Goal: Task Accomplishment & Management: Complete application form

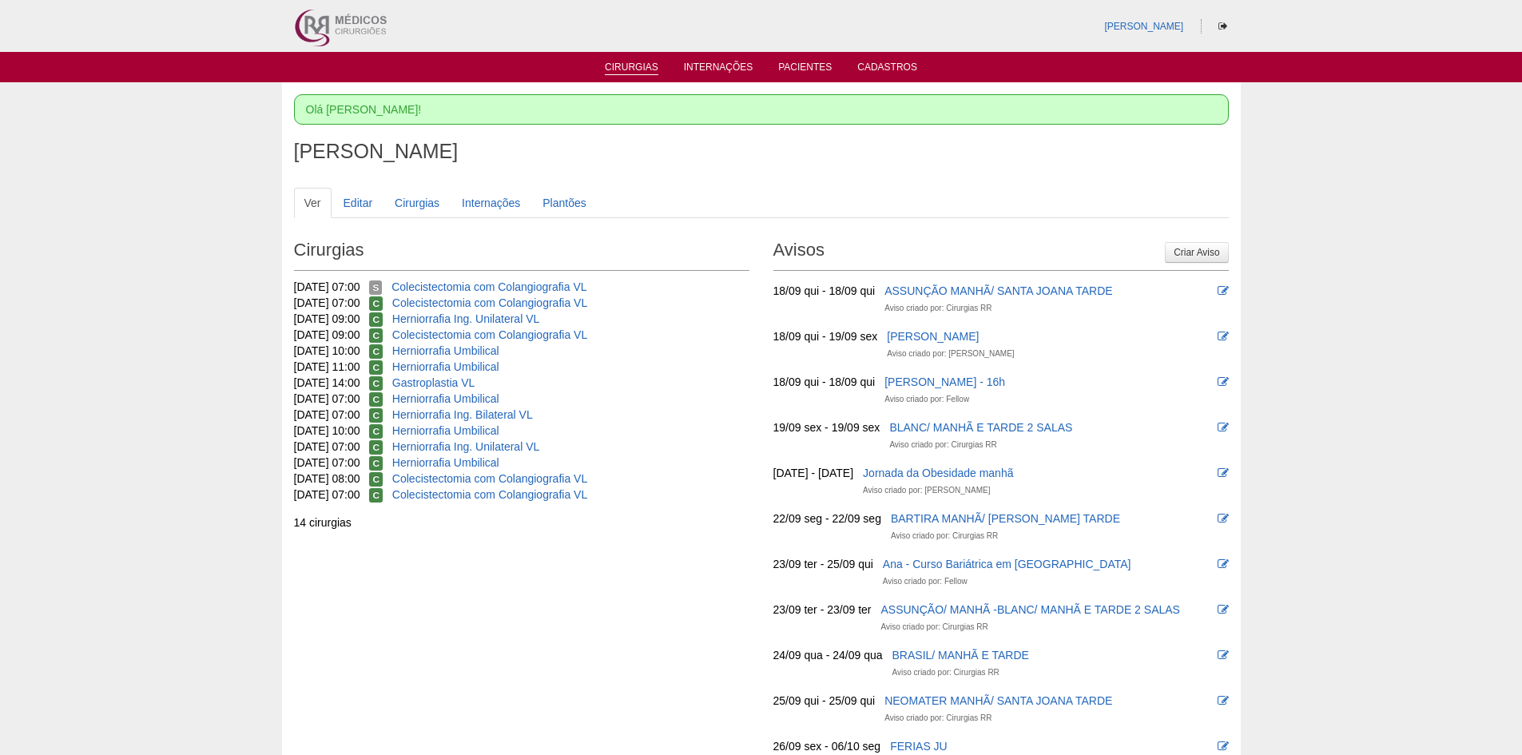
click at [620, 61] on li "Cirurgias" at bounding box center [632, 66] width 76 height 13
click at [630, 63] on link "Cirurgias" at bounding box center [632, 69] width 54 height 14
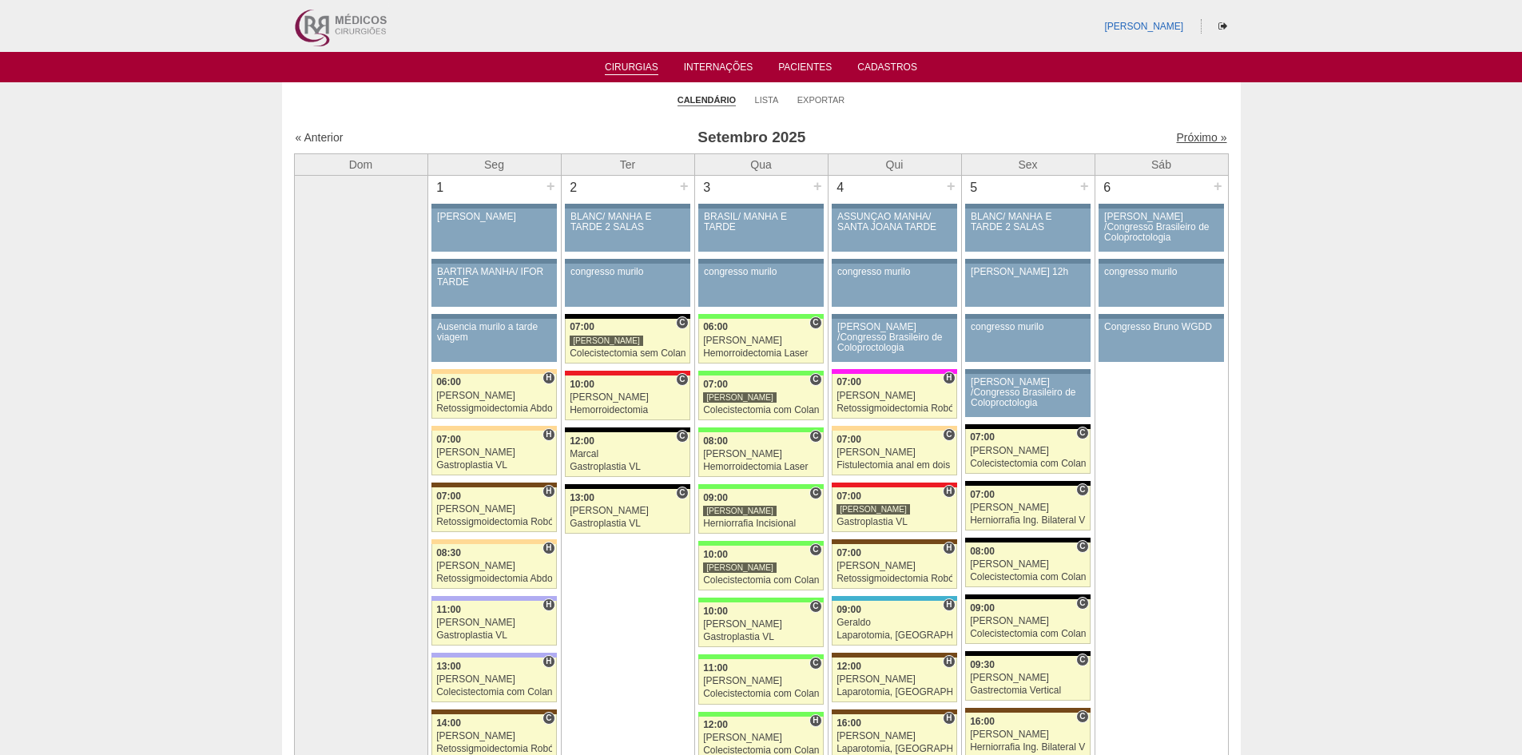
click at [1184, 134] on link "Próximo »" at bounding box center [1201, 137] width 50 height 13
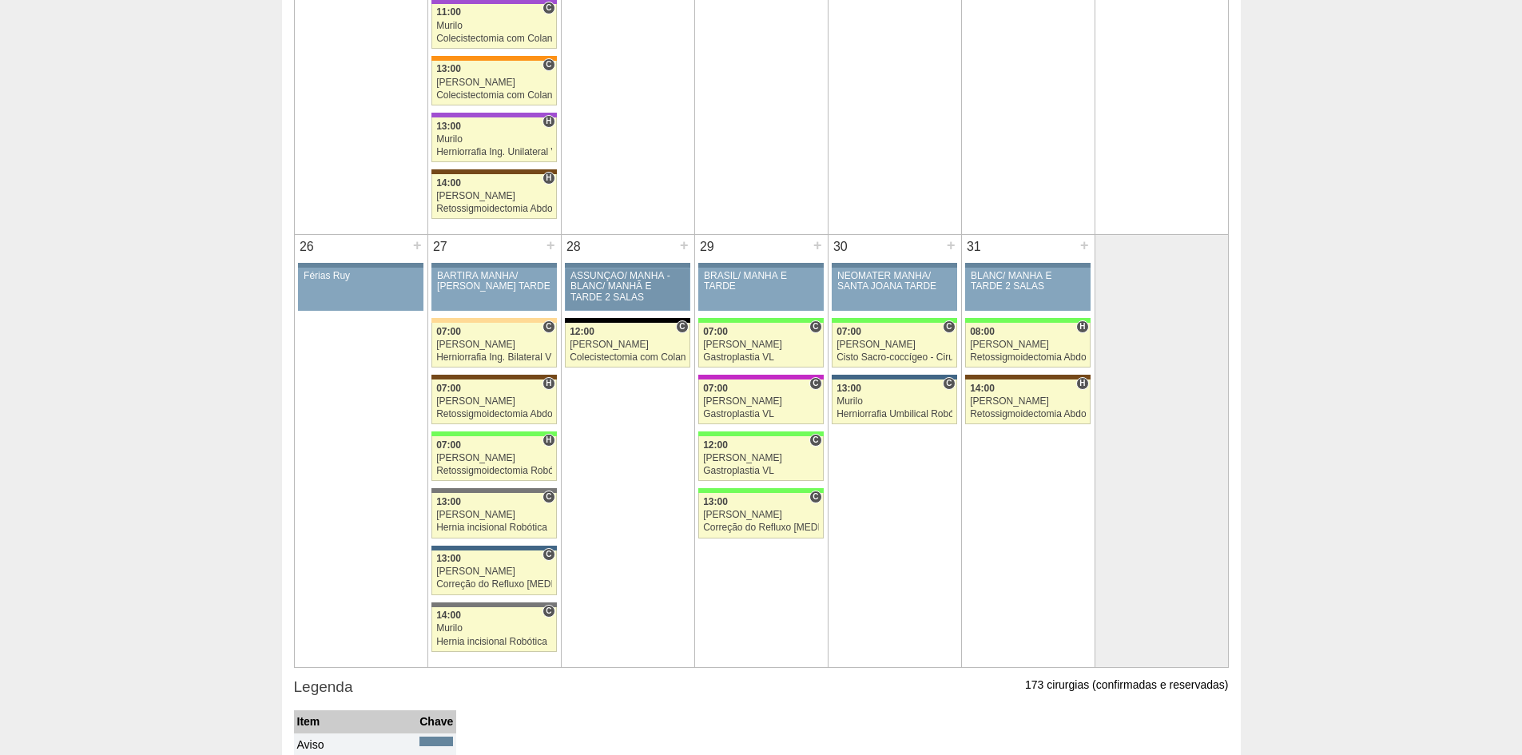
scroll to position [2317, 0]
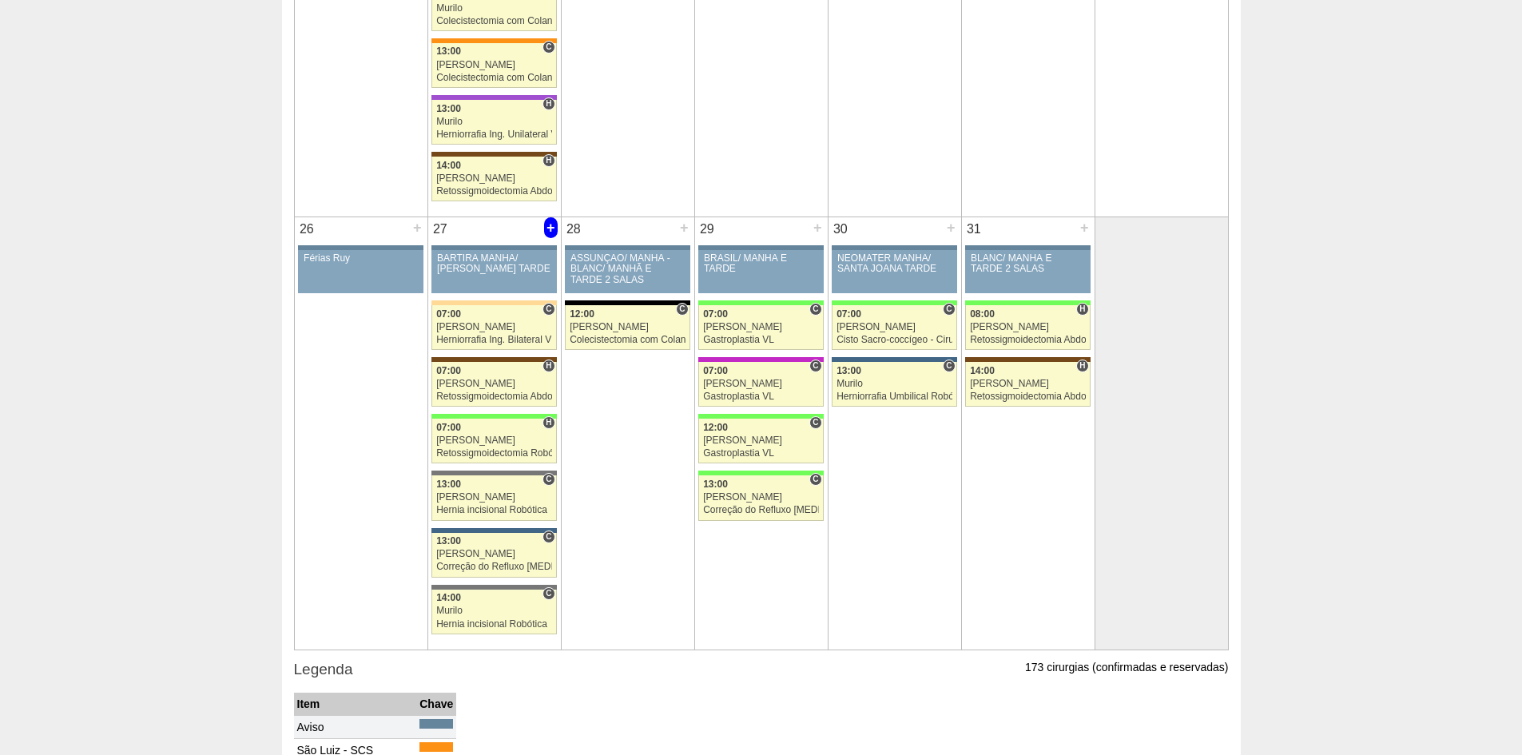
click at [548, 220] on div "+" at bounding box center [551, 227] width 14 height 21
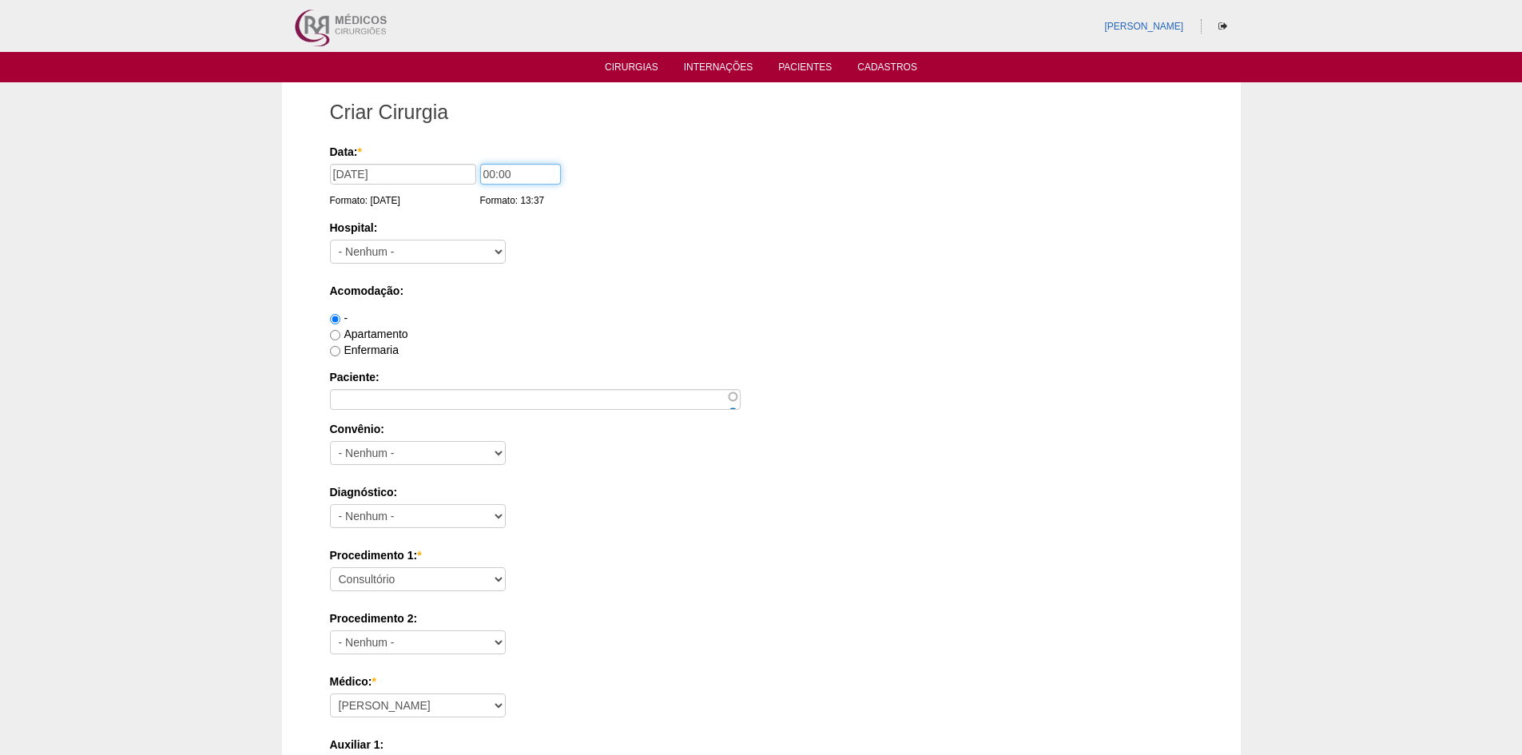
drag, startPoint x: 486, startPoint y: 173, endPoint x: 492, endPoint y: 229, distance: 56.3
click at [489, 173] on input "00:00" at bounding box center [520, 174] width 81 height 21
type input "09:00"
click at [453, 249] on select "- Nenhum - 9 de Julho Albert Einstein Alvorada América Assunção Bartira Benefic…" at bounding box center [418, 252] width 176 height 24
select select "44"
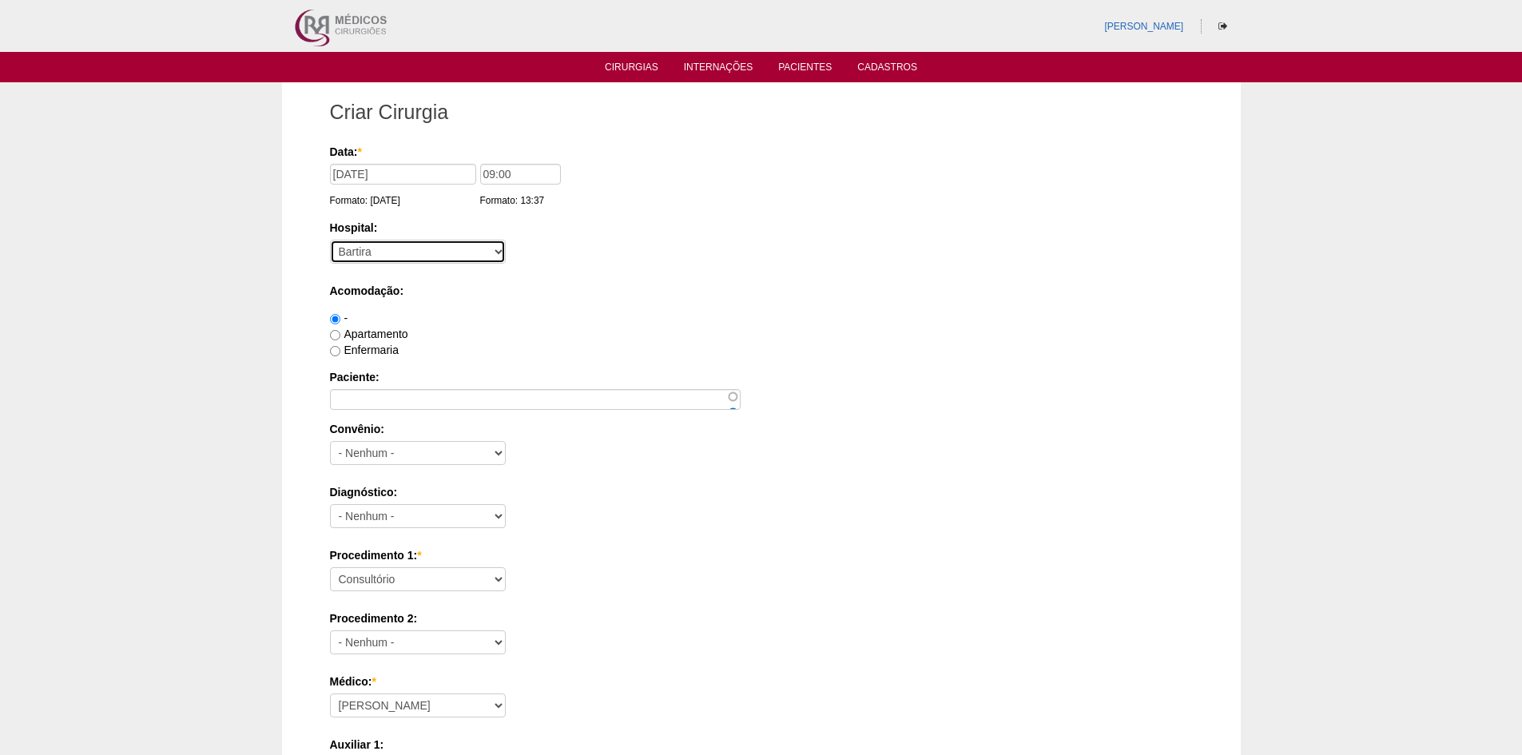
click at [330, 240] on select "- Nenhum - 9 de Julho Albert Einstein Alvorada América Assunção Bartira Benefic…" at bounding box center [418, 252] width 176 height 24
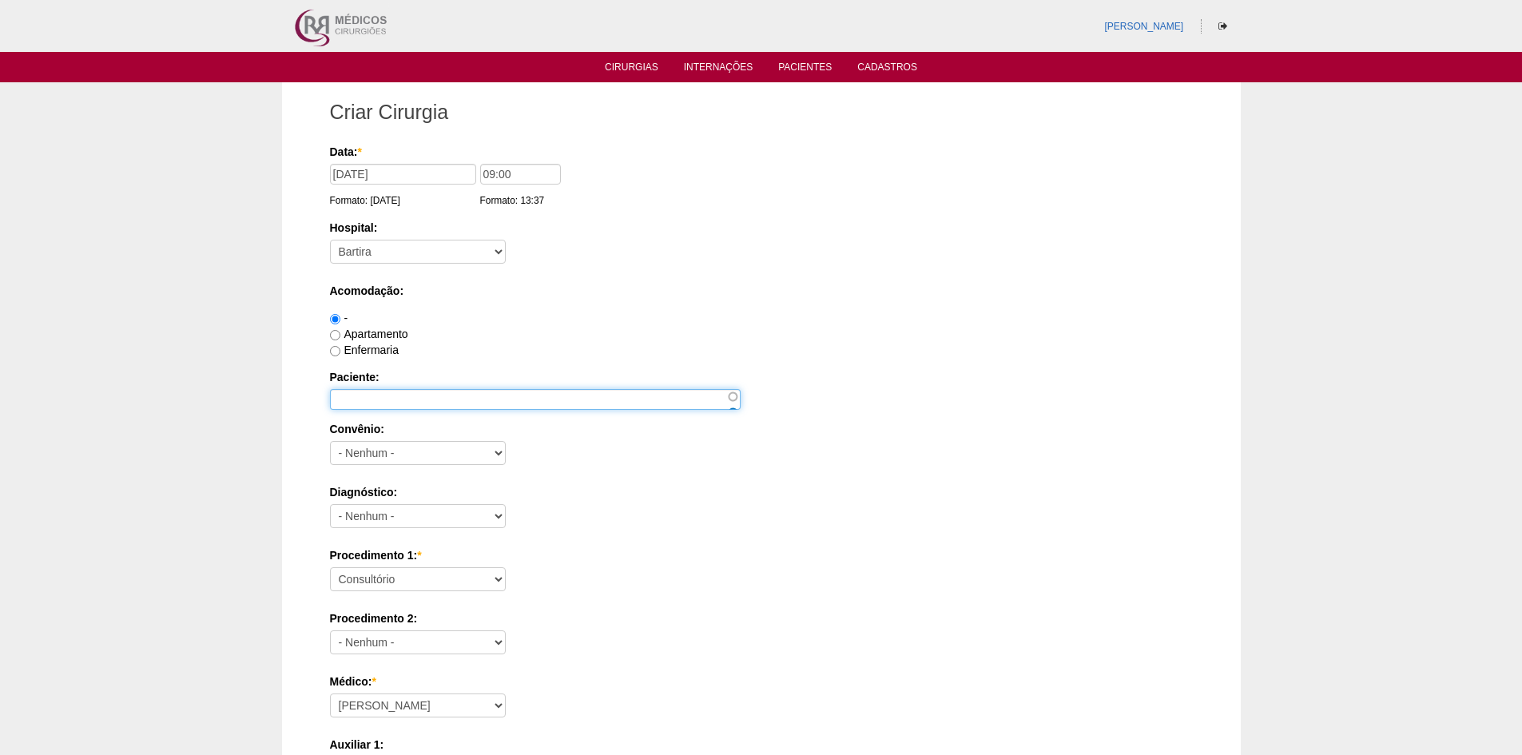
click at [424, 403] on input "Paciente:" at bounding box center [535, 399] width 411 height 21
click at [364, 396] on input "Paciente:" at bounding box center [535, 399] width 411 height 21
paste input "MARCIO ROBERTO FERREIRA DA SILVA"
type input "MARCIO ROBERTO FERREIRA DA SILVA"
click at [357, 335] on label "Apartamento" at bounding box center [369, 334] width 78 height 13
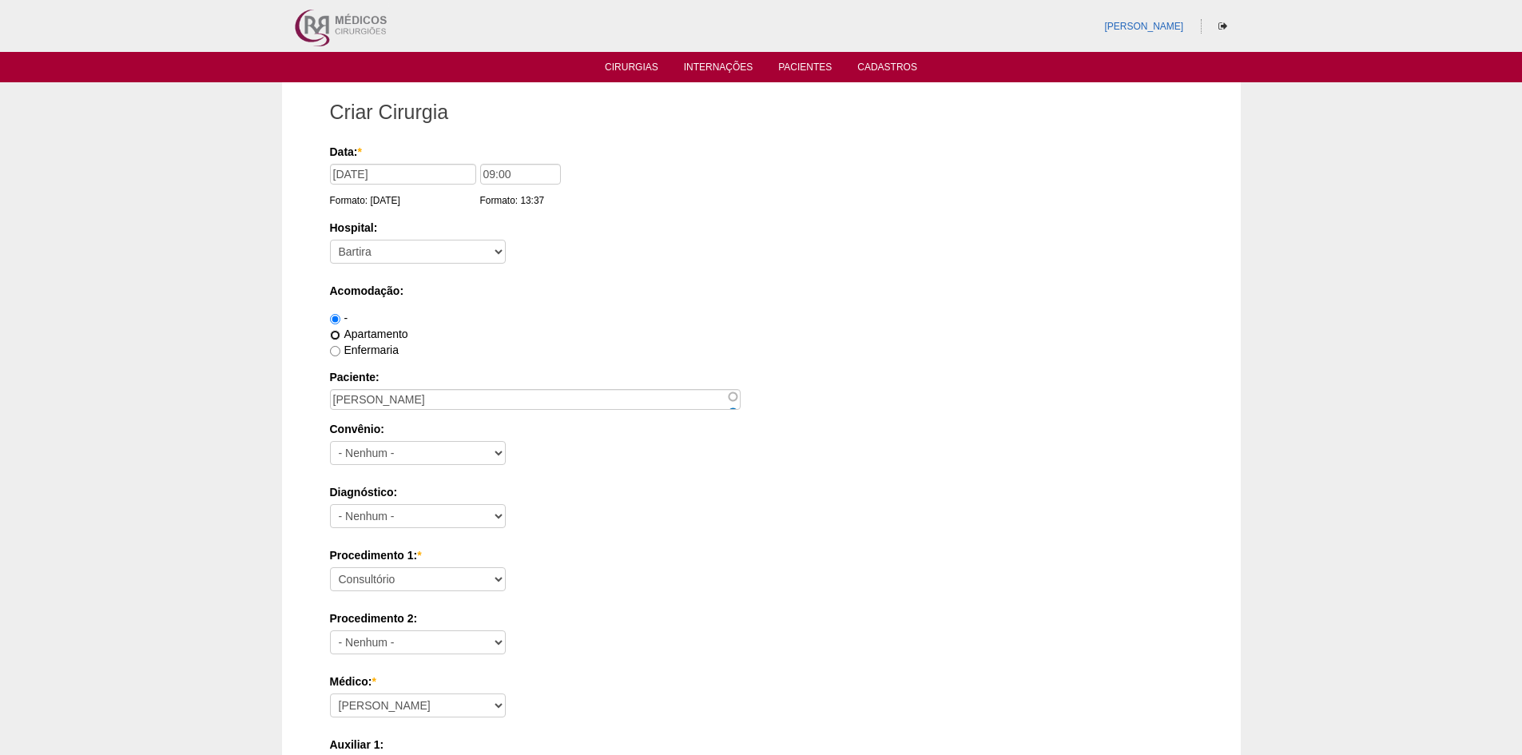
click at [340, 335] on input "Apartamento" at bounding box center [335, 335] width 10 height 10
radio input "true"
click at [363, 349] on label "Enfermaria" at bounding box center [364, 350] width 69 height 13
click at [340, 349] on input "Enfermaria" at bounding box center [335, 351] width 10 height 10
radio input "true"
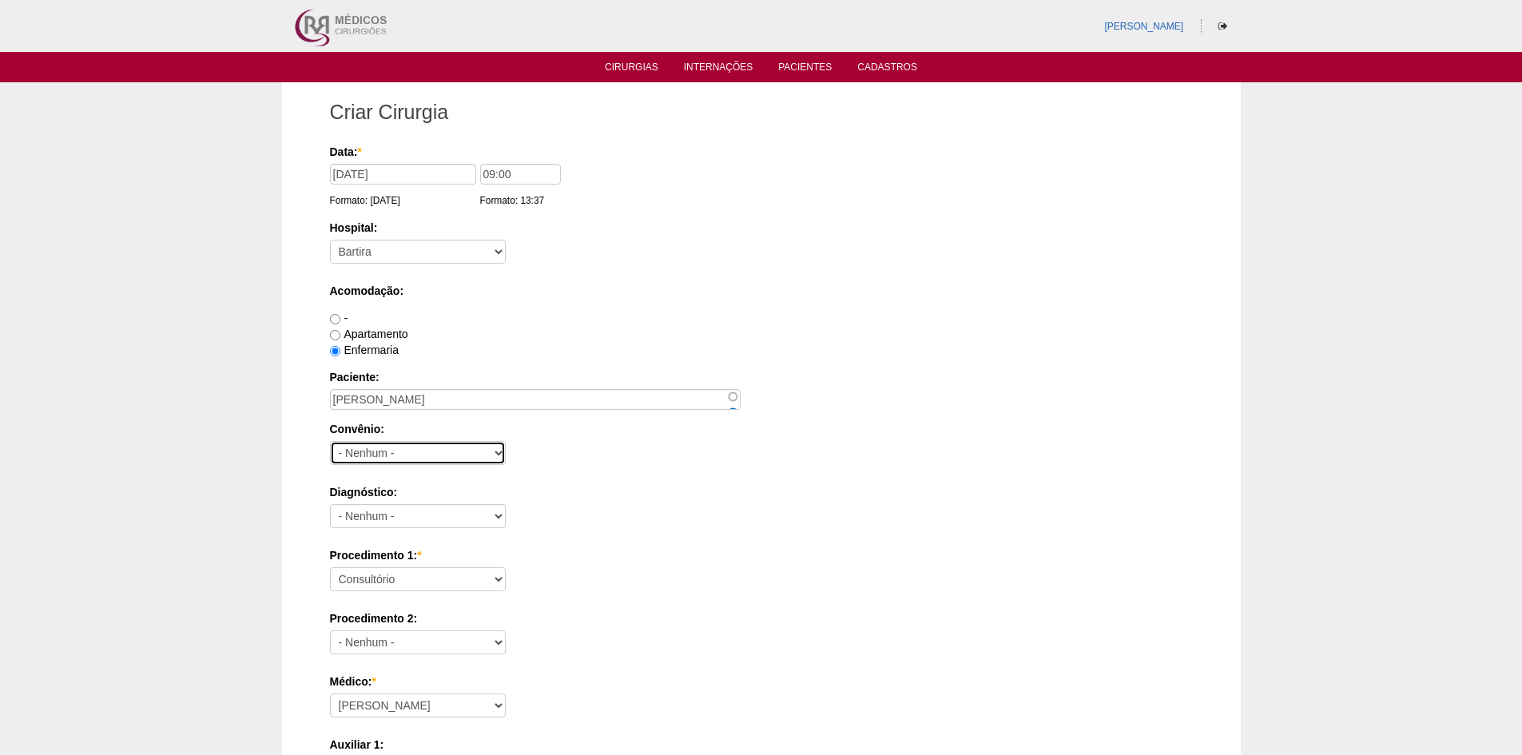
click at [376, 458] on select "- Nenhum - Abet Afresp Allianz Amil Blue Life Caasp Cabesp Caixa de Pensões Car…" at bounding box center [418, 453] width 176 height 24
select select "26"
click at [330, 441] on select "- Nenhum - Abet Afresp Allianz Amil Blue Life Caasp Cabesp Caixa de Pensões Car…" at bounding box center [418, 453] width 176 height 24
click at [401, 515] on select "- Nenhum - Abdome Agudo Abscesso Hepático Abscesso Perianal Abscesso Peritoneal…" at bounding box center [418, 516] width 176 height 24
select select "3741"
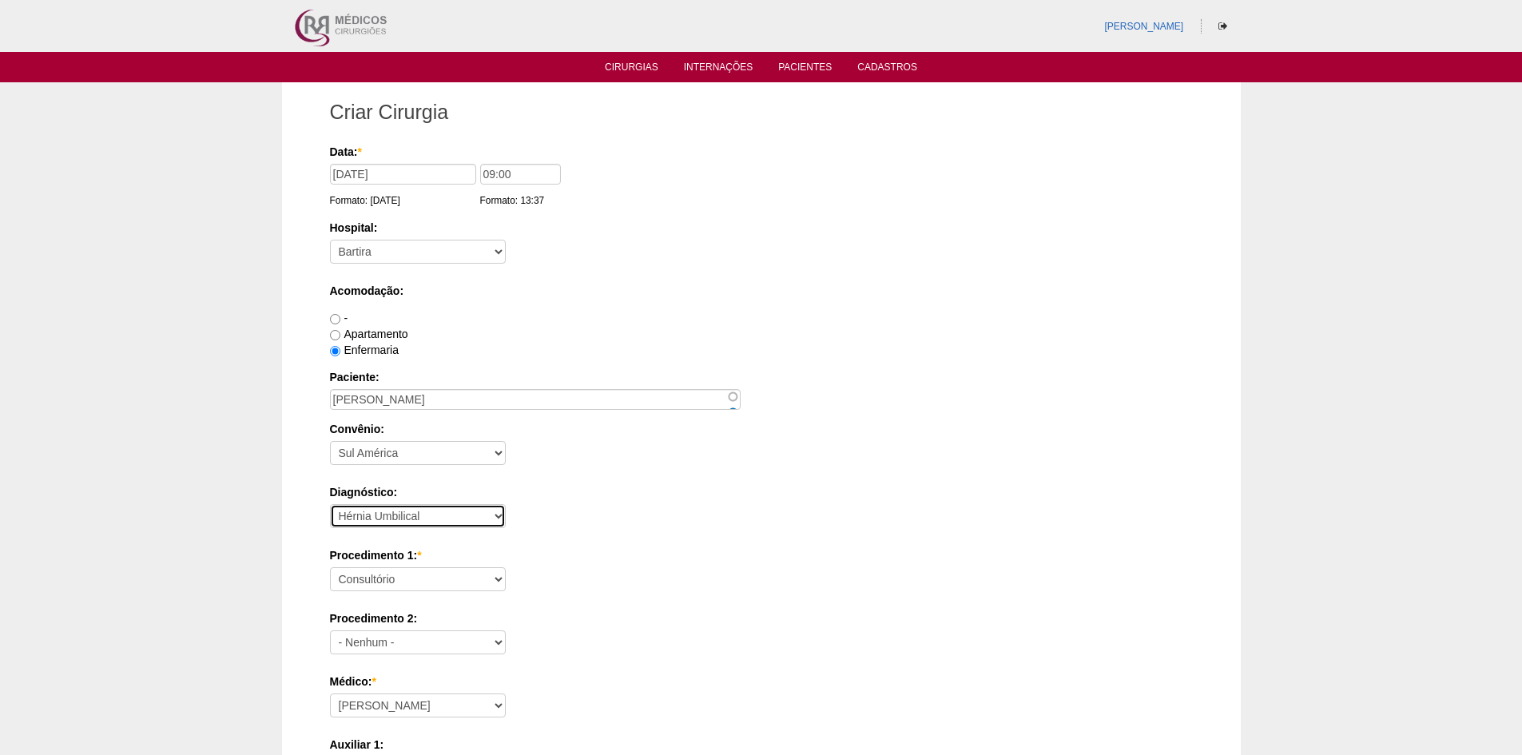
click at [330, 504] on select "- Nenhum - Abdome Agudo Abscesso Hepático Abscesso Perianal Abscesso Peritoneal…" at bounding box center [418, 516] width 176 height 24
click at [443, 582] on select "Consultório Abscesso Hepático - Drenagem Abscesso perianal Amputação Abdômino P…" at bounding box center [418, 579] width 176 height 24
select select "3740"
click at [330, 567] on select "Consultório Abscesso Hepático - Drenagem Abscesso perianal Amputação Abdômino P…" at bounding box center [418, 579] width 176 height 24
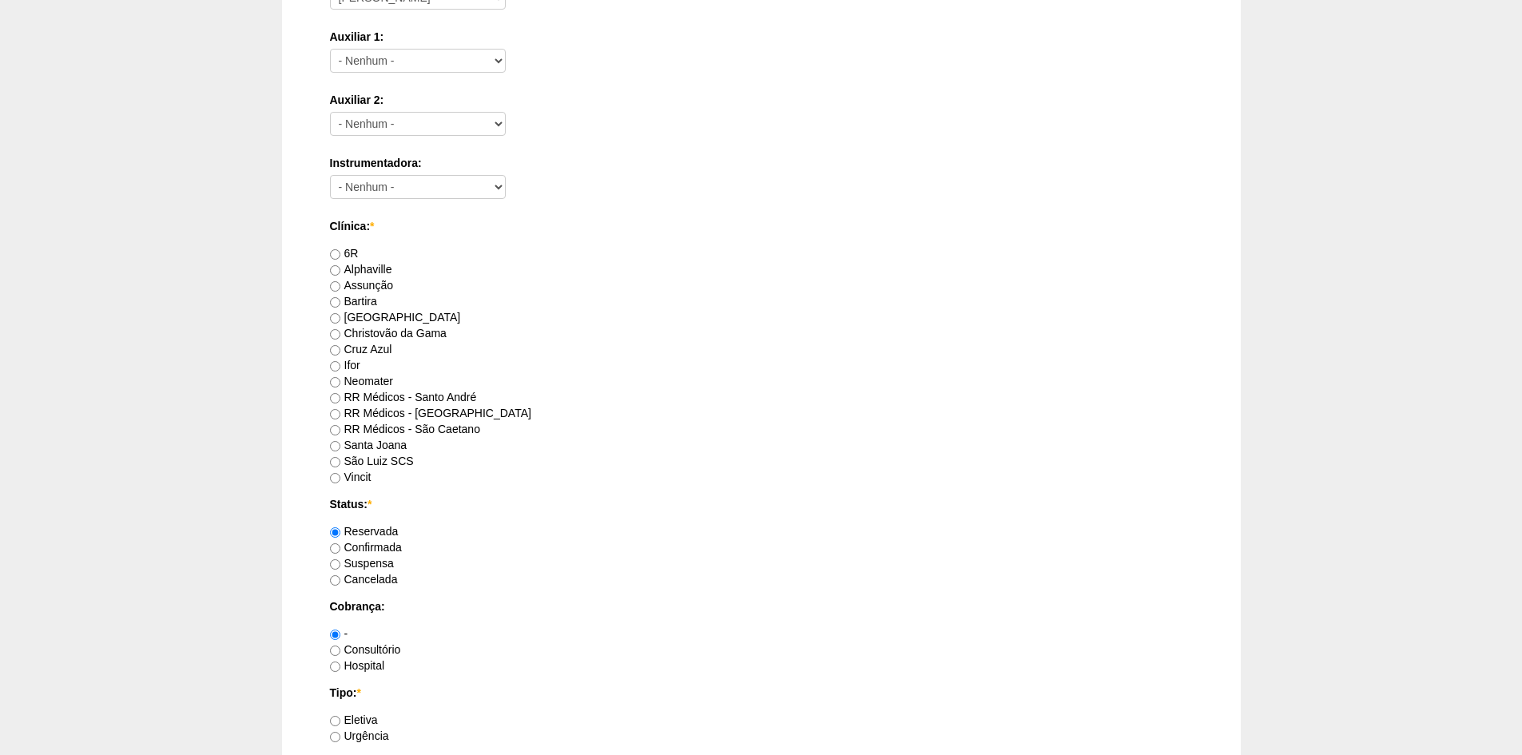
scroll to position [719, 0]
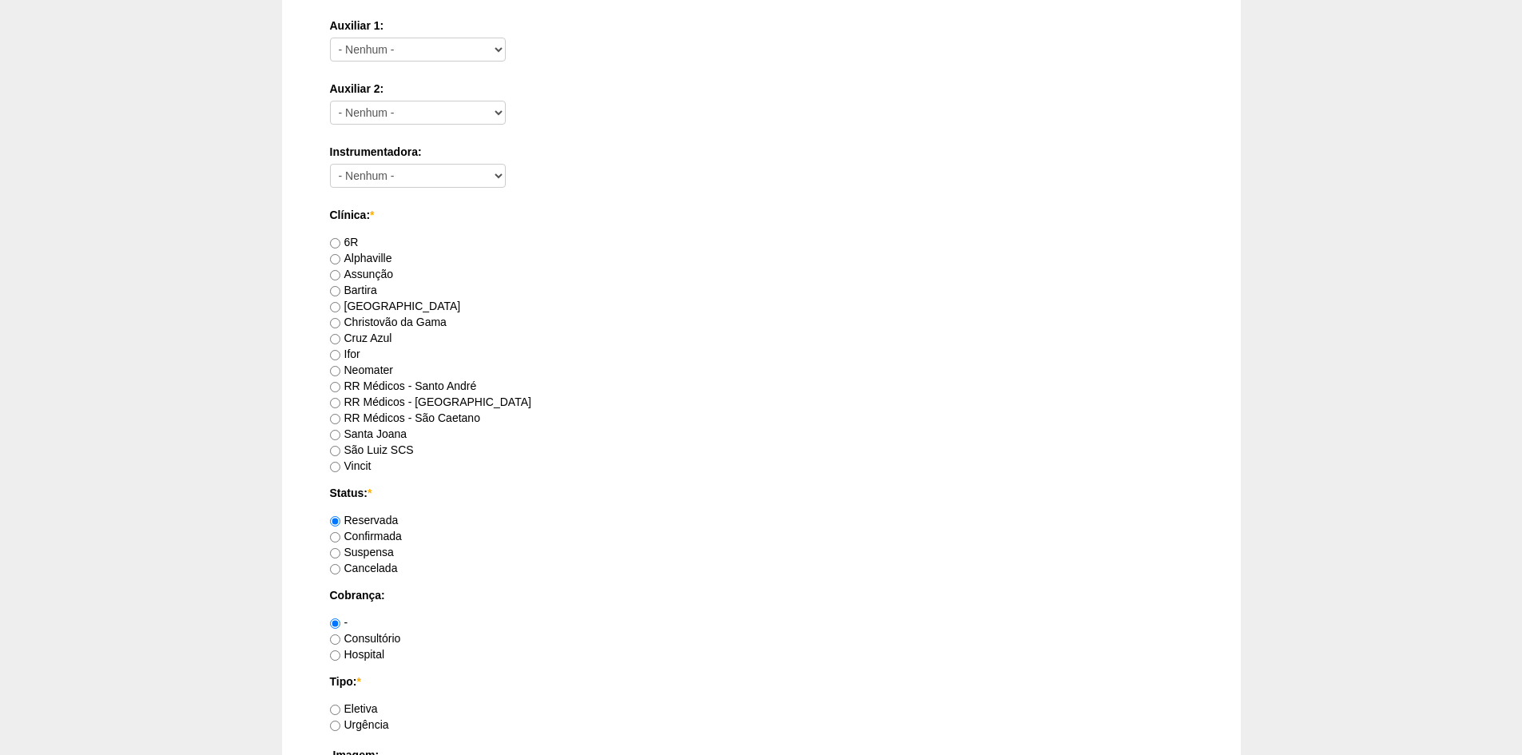
click at [385, 419] on label "RR Médicos - São Caetano" at bounding box center [405, 418] width 150 height 13
click at [340, 419] on input "RR Médicos - São Caetano" at bounding box center [335, 419] width 10 height 10
radio input "true"
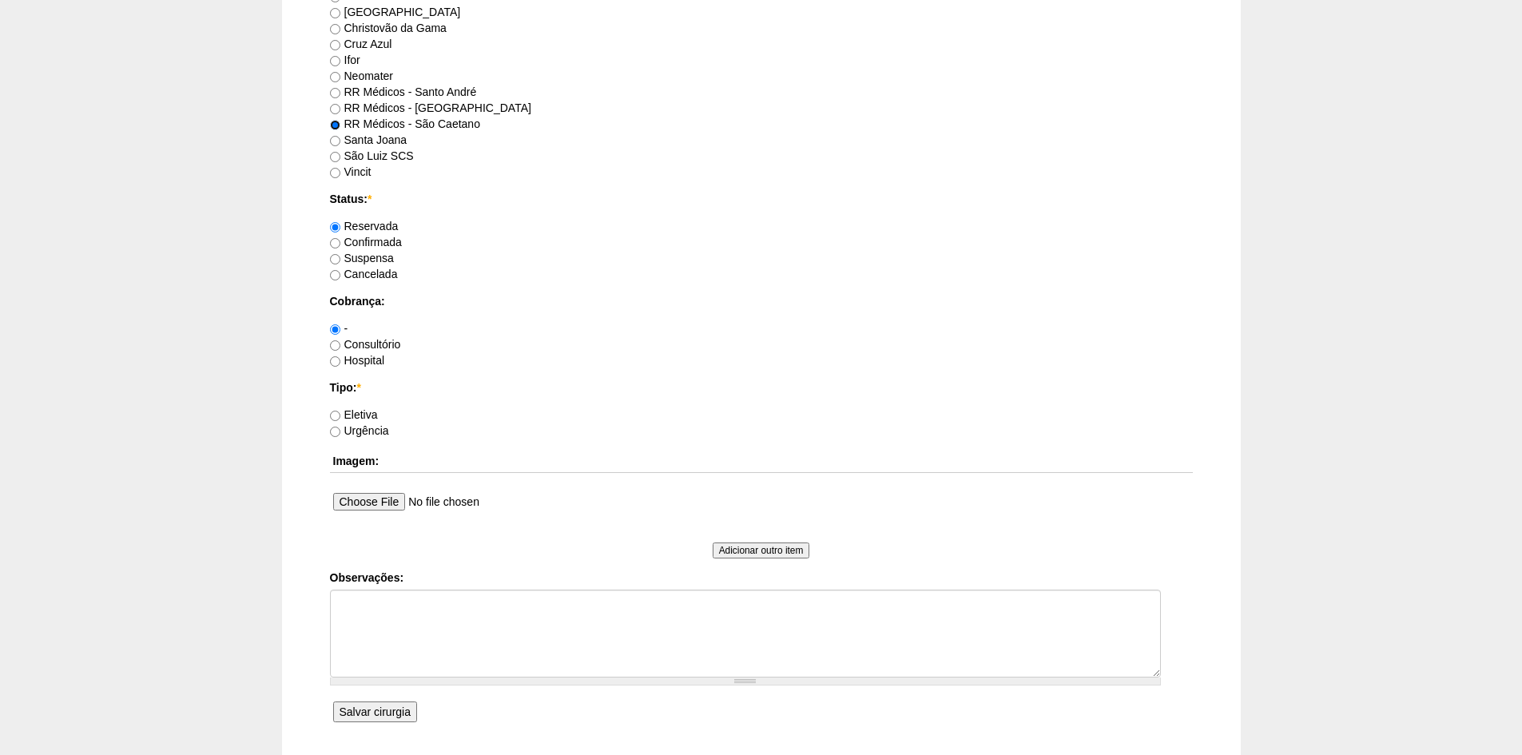
scroll to position [1039, 0]
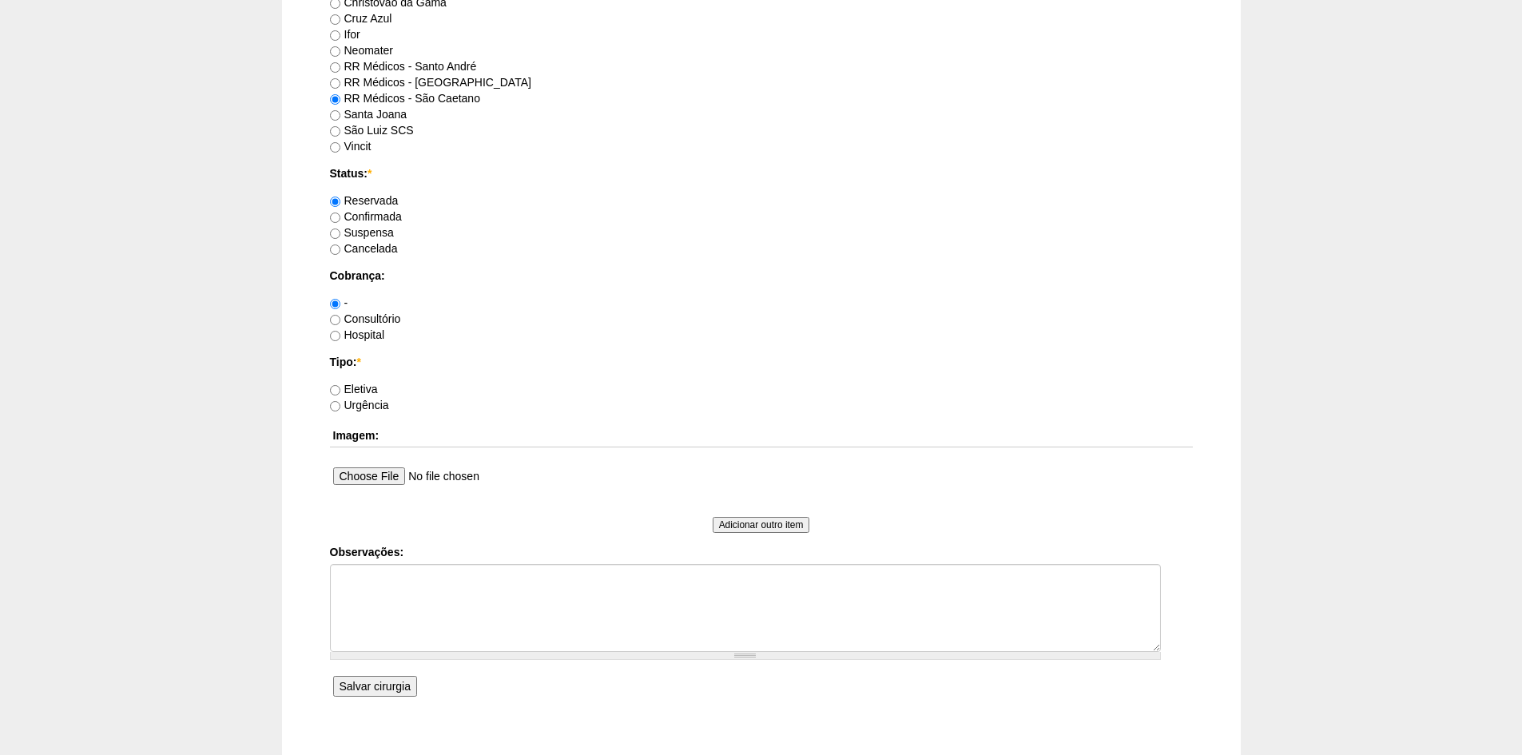
click at [367, 315] on label "Consultório" at bounding box center [365, 318] width 71 height 13
click at [340, 315] on input "Consultório" at bounding box center [335, 320] width 10 height 10
radio input "true"
click at [357, 387] on label "Eletiva" at bounding box center [354, 389] width 48 height 13
click at [340, 387] on input "Eletiva" at bounding box center [335, 390] width 10 height 10
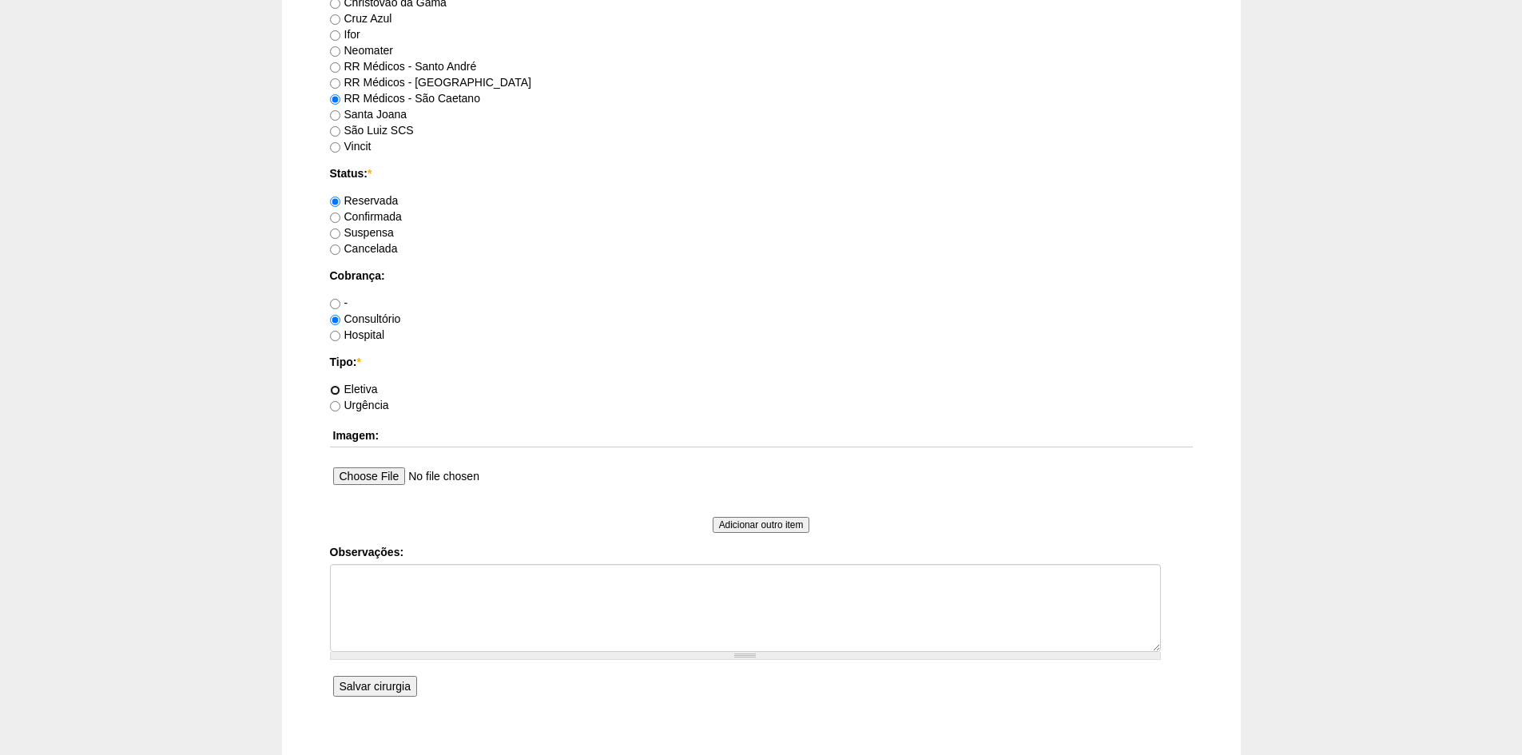
radio input "true"
click at [364, 681] on input "Salvar cirurgia" at bounding box center [375, 686] width 84 height 21
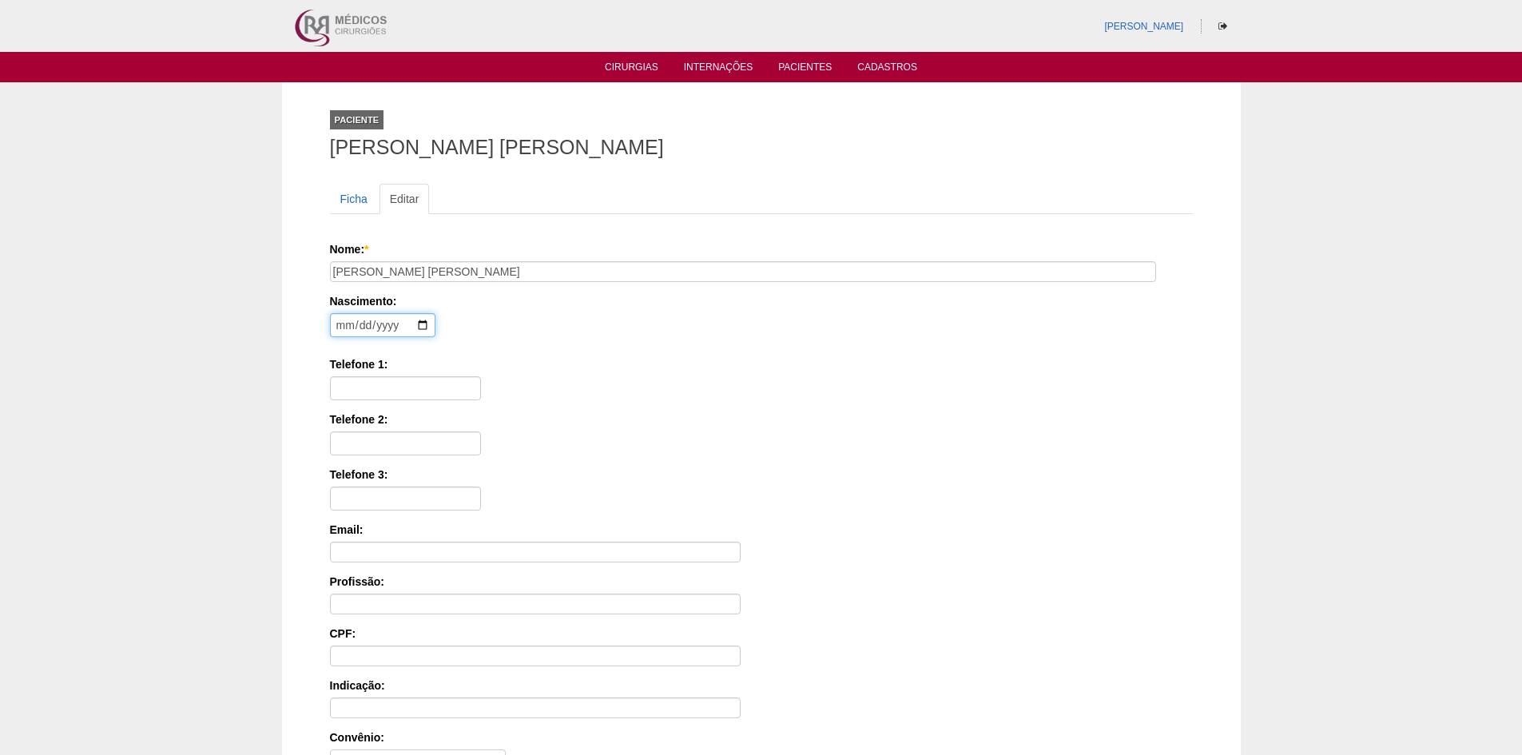
click at [342, 324] on input "date" at bounding box center [382, 325] width 105 height 24
type input "[DATE]"
click at [372, 378] on input "Telefone 1:" at bounding box center [405, 388] width 151 height 24
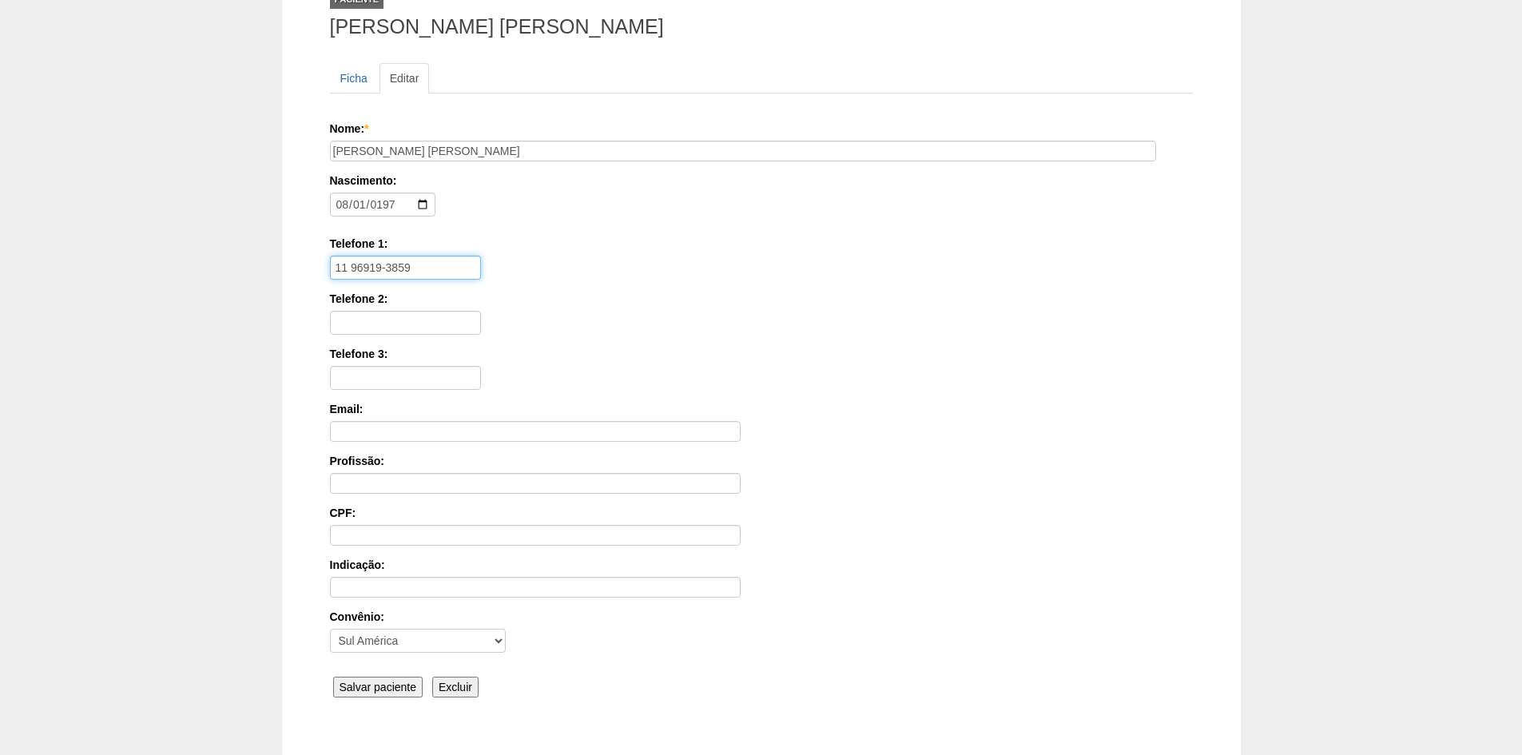
scroll to position [221, 0]
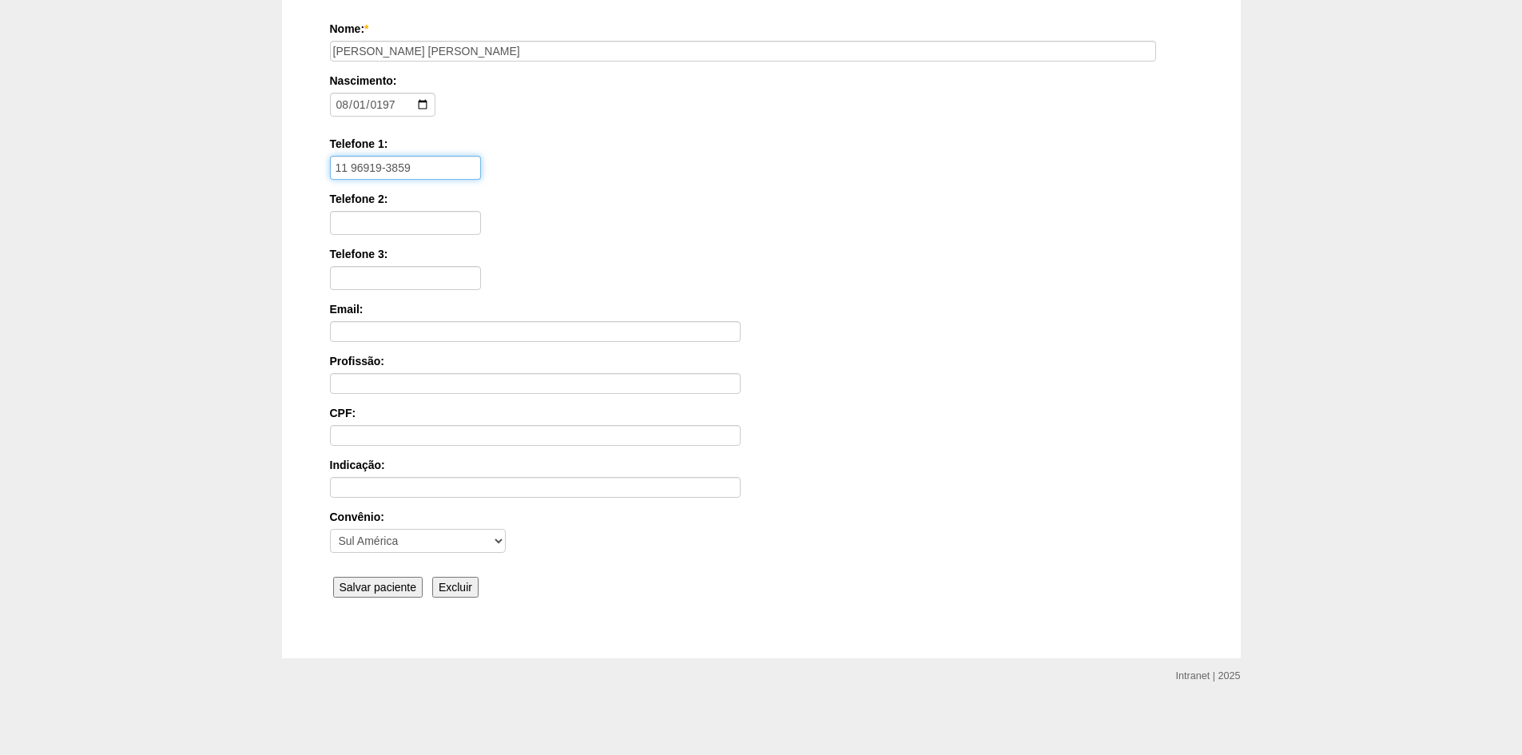
type input "11 96919-3859"
click at [366, 582] on input "Salvar paciente" at bounding box center [378, 587] width 90 height 21
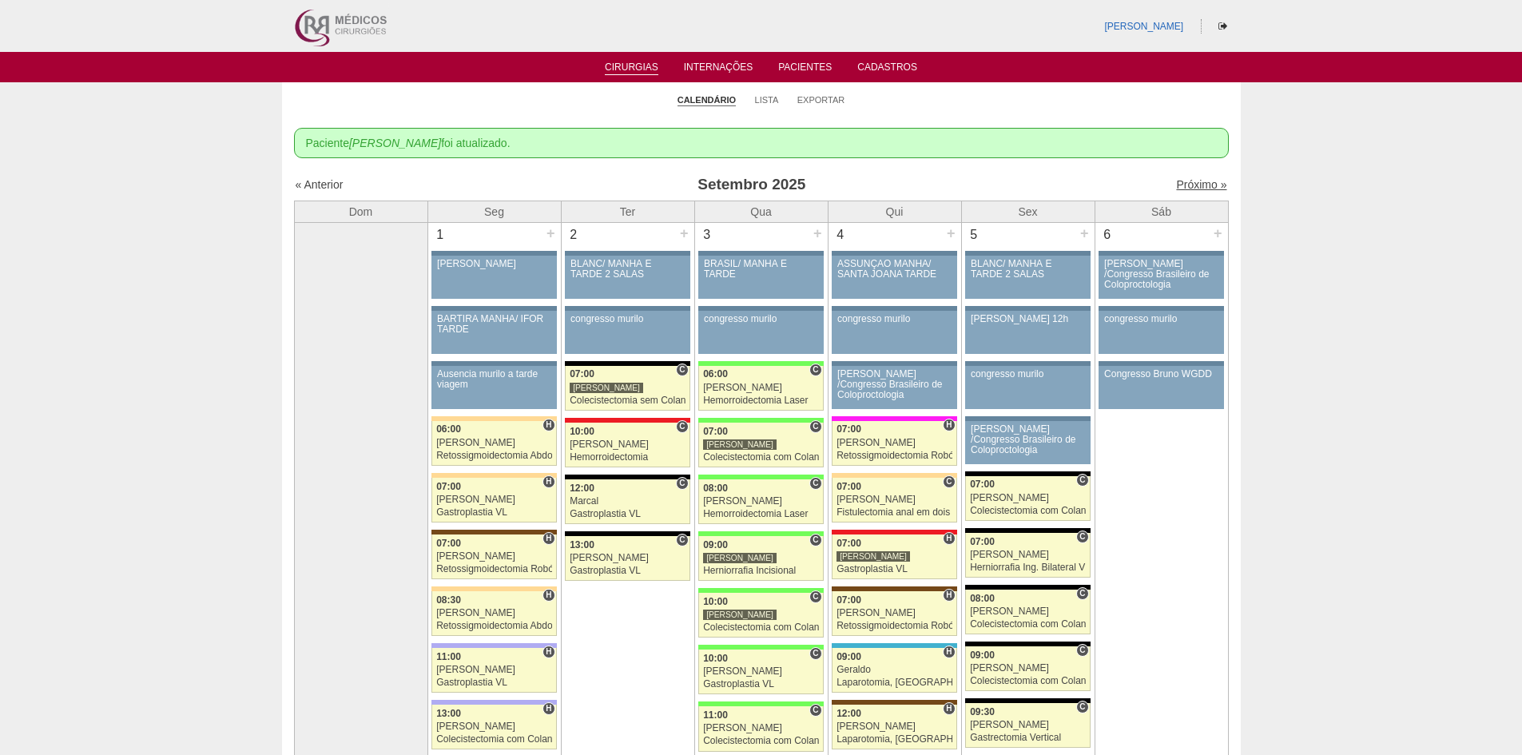
click at [1179, 181] on link "Próximo »" at bounding box center [1201, 184] width 50 height 13
